Goal: Task Accomplishment & Management: Complete application form

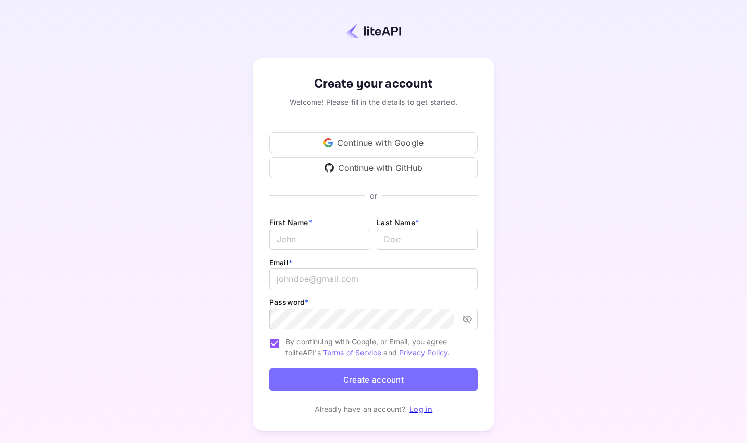
click at [402, 143] on div "Continue with Google" at bounding box center [373, 142] width 208 height 21
click at [619, 95] on div "Create your account Welcome! Please fill in the details to get started. Continu…" at bounding box center [373, 244] width 655 height 398
click at [524, 182] on div "Create your account Welcome! Please fill in the details to get started. Continu…" at bounding box center [373, 244] width 655 height 398
click at [309, 239] on input "Email *" at bounding box center [319, 239] width 101 height 21
type input "[PERSON_NAME]"
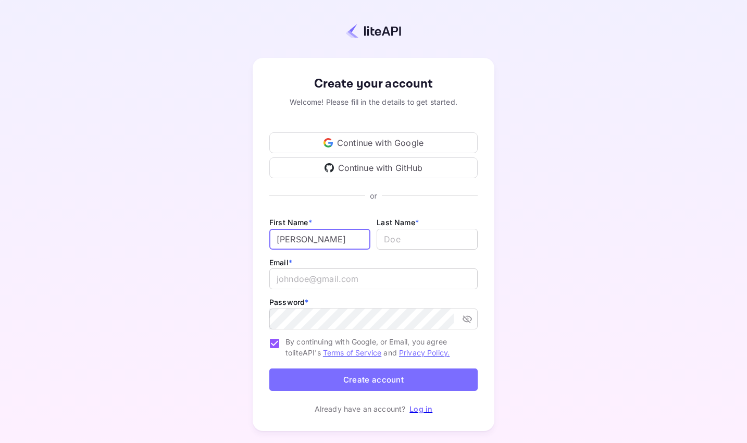
type input "Sok"
type input "[EMAIL_ADDRESS][DOMAIN_NAME]"
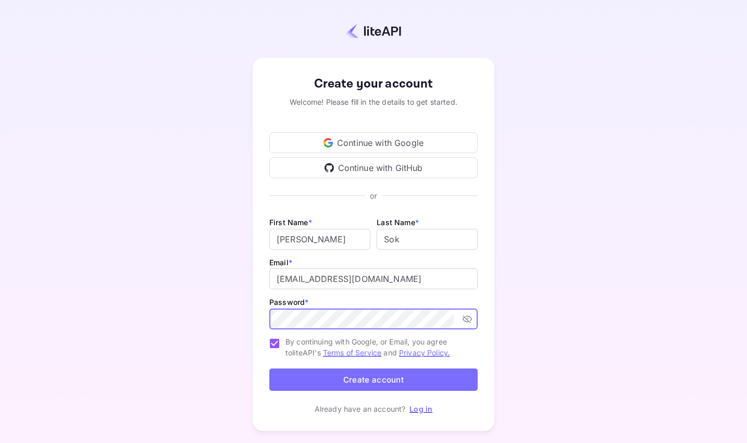
click at [467, 321] on icon "toggle password visibility" at bounding box center [467, 319] width 9 height 8
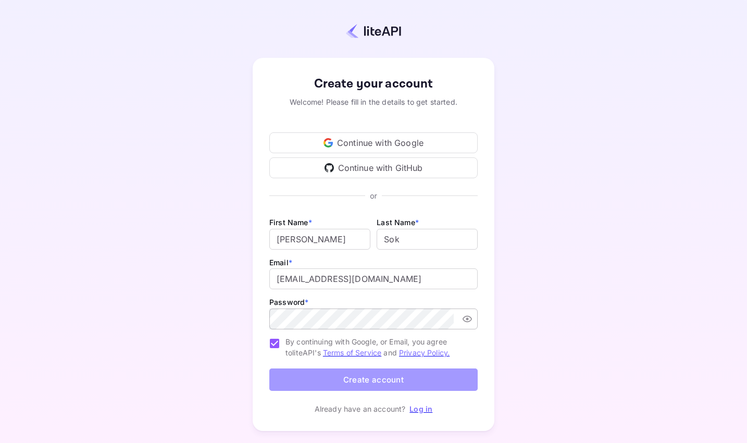
click at [382, 382] on button "Create account" at bounding box center [373, 379] width 208 height 22
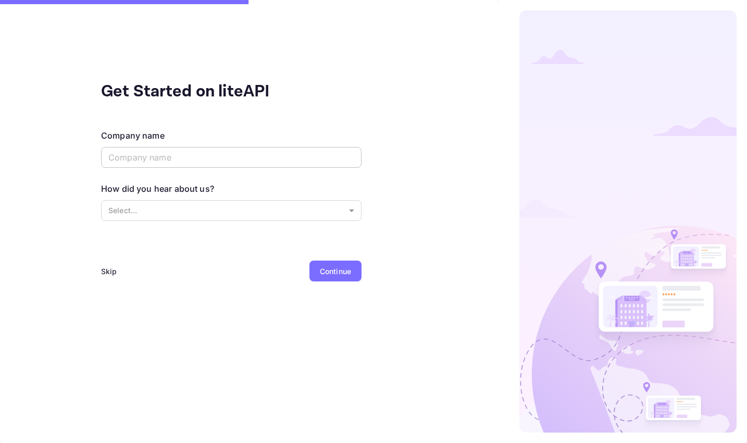
click at [247, 161] on input "text" at bounding box center [231, 157] width 261 height 21
click at [147, 158] on input "text" at bounding box center [231, 157] width 261 height 21
type input "Chakravartin Creatives"
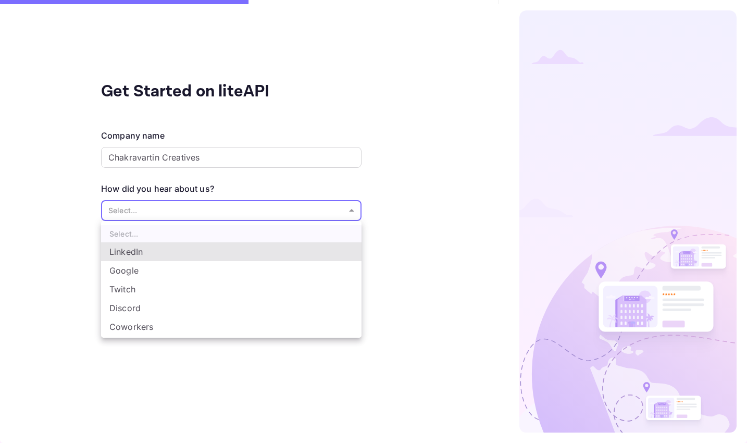
click at [201, 210] on body "Signing in with google... Get Started on liteAPI Company name Chakravartin Crea…" at bounding box center [373, 221] width 747 height 443
click at [180, 271] on li "Google" at bounding box center [231, 270] width 261 height 19
type input "Google"
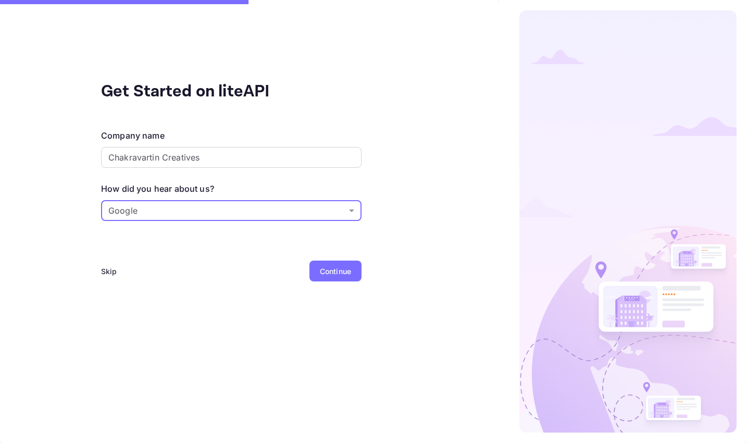
click at [333, 269] on div "Continue" at bounding box center [335, 271] width 31 height 11
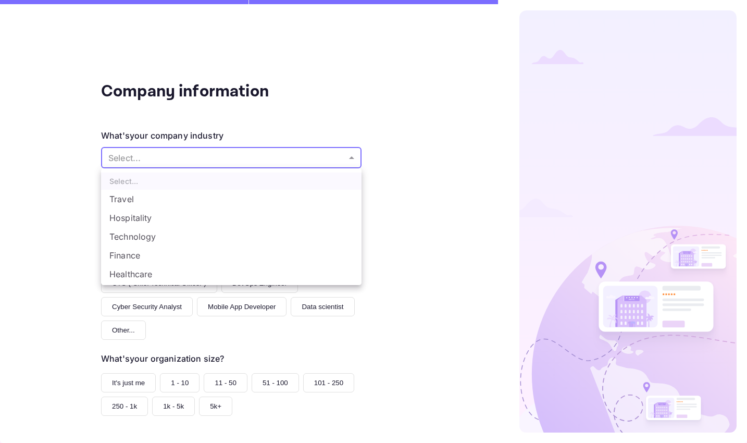
click at [315, 159] on body "Signing in with google... Company information What's your company industry Sele…" at bounding box center [373, 221] width 747 height 443
click at [252, 279] on li "Other..." at bounding box center [231, 275] width 261 height 19
type input "Other..."
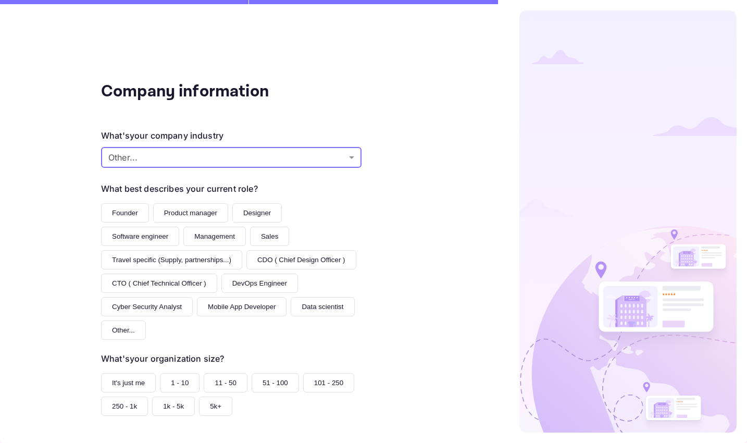
click at [125, 210] on button "Founder" at bounding box center [125, 212] width 48 height 19
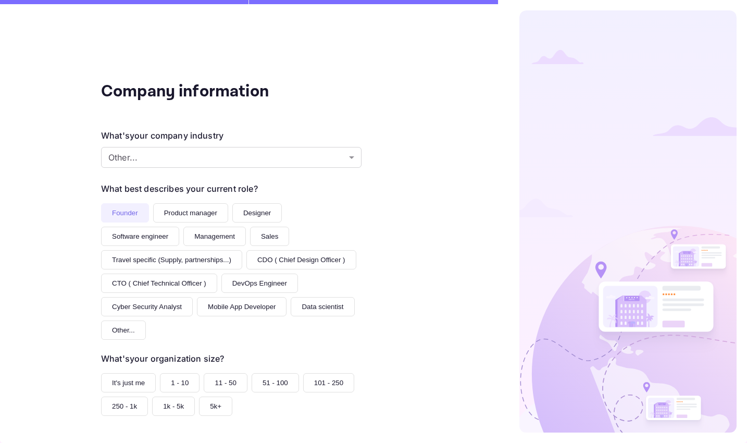
click at [140, 381] on button "It's just me" at bounding box center [128, 382] width 55 height 19
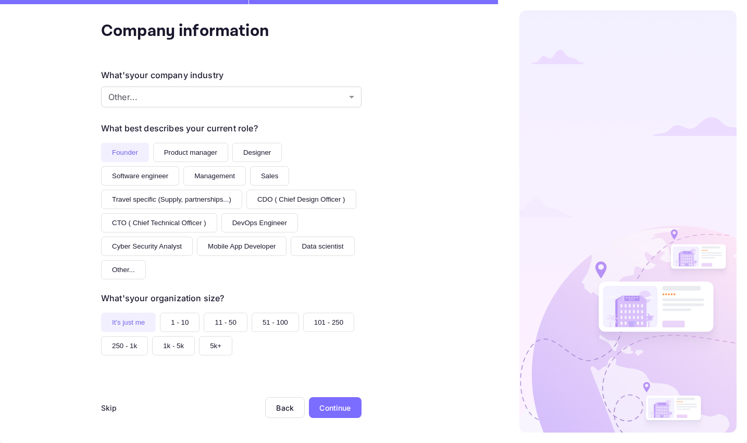
click at [348, 399] on div "Continue" at bounding box center [335, 407] width 53 height 21
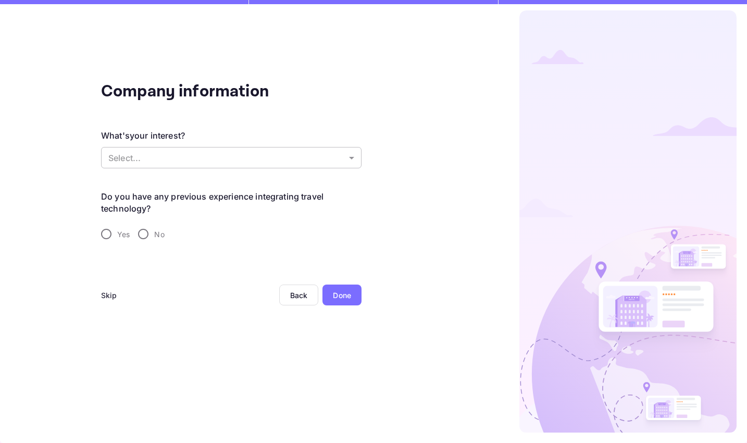
click at [253, 157] on body "Signing in with google... Company information What's your interest? Select... ​…" at bounding box center [373, 221] width 747 height 443
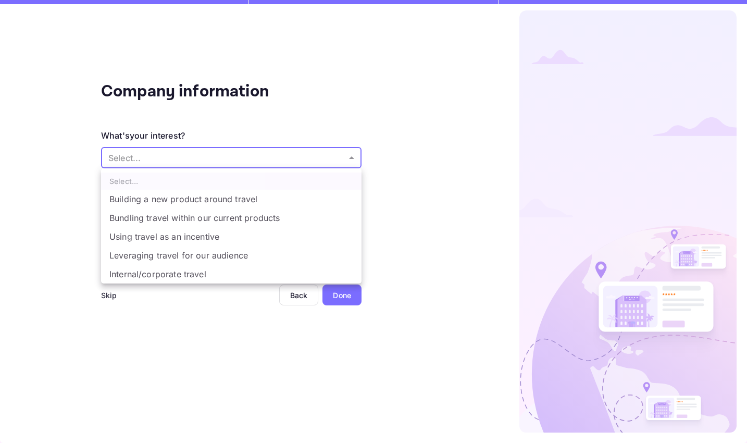
click at [234, 201] on li "Building a new product around travel" at bounding box center [231, 199] width 261 height 19
type input "Building a new product around travel"
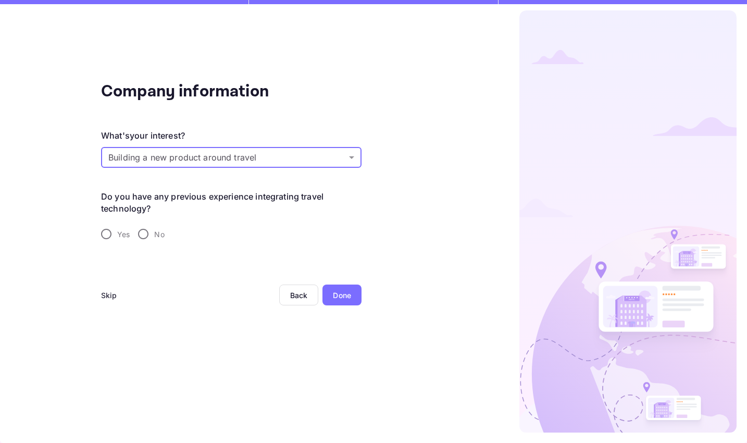
click at [146, 236] on input "No" at bounding box center [143, 234] width 22 height 22
radio input "true"
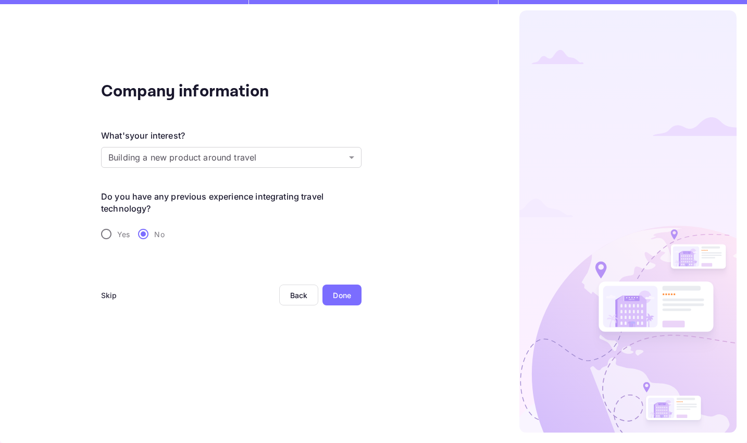
click at [348, 293] on div "Done" at bounding box center [342, 295] width 18 height 11
click at [346, 296] on div "Done" at bounding box center [342, 295] width 18 height 11
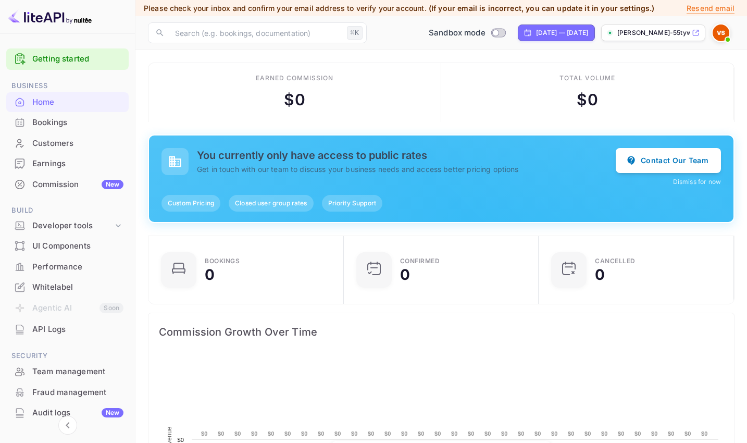
scroll to position [1, 1]
